Goal: Task Accomplishment & Management: Use online tool/utility

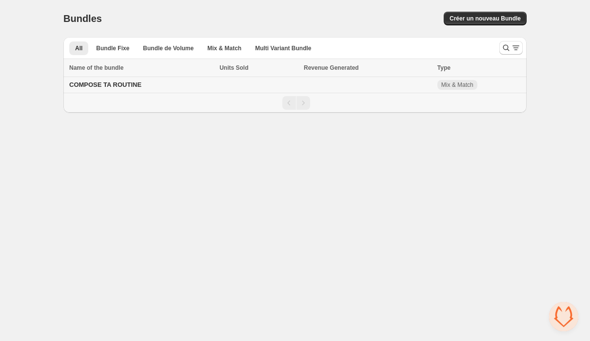
click at [161, 87] on td "COMPOSE TA ROUTINE" at bounding box center [139, 85] width 153 height 16
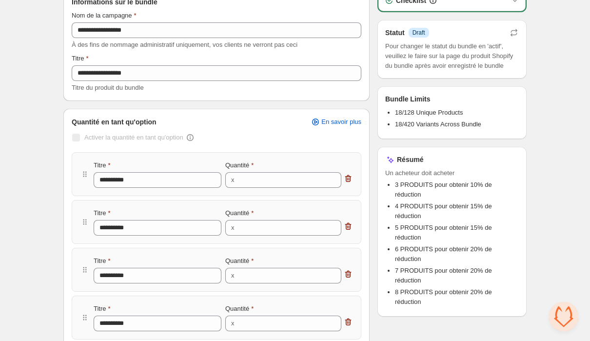
scroll to position [62, 0]
